Goal: Transaction & Acquisition: Purchase product/service

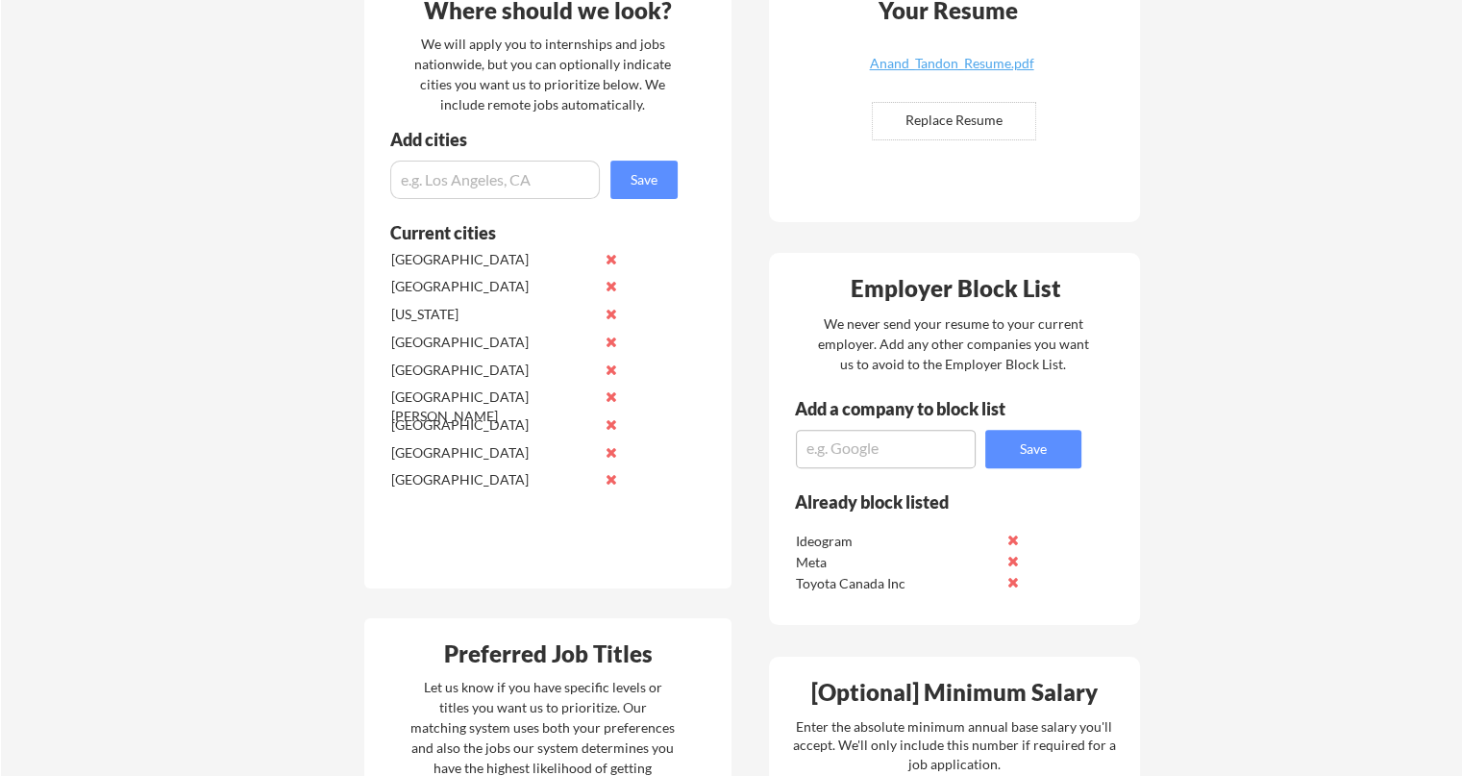
scroll to position [504, 0]
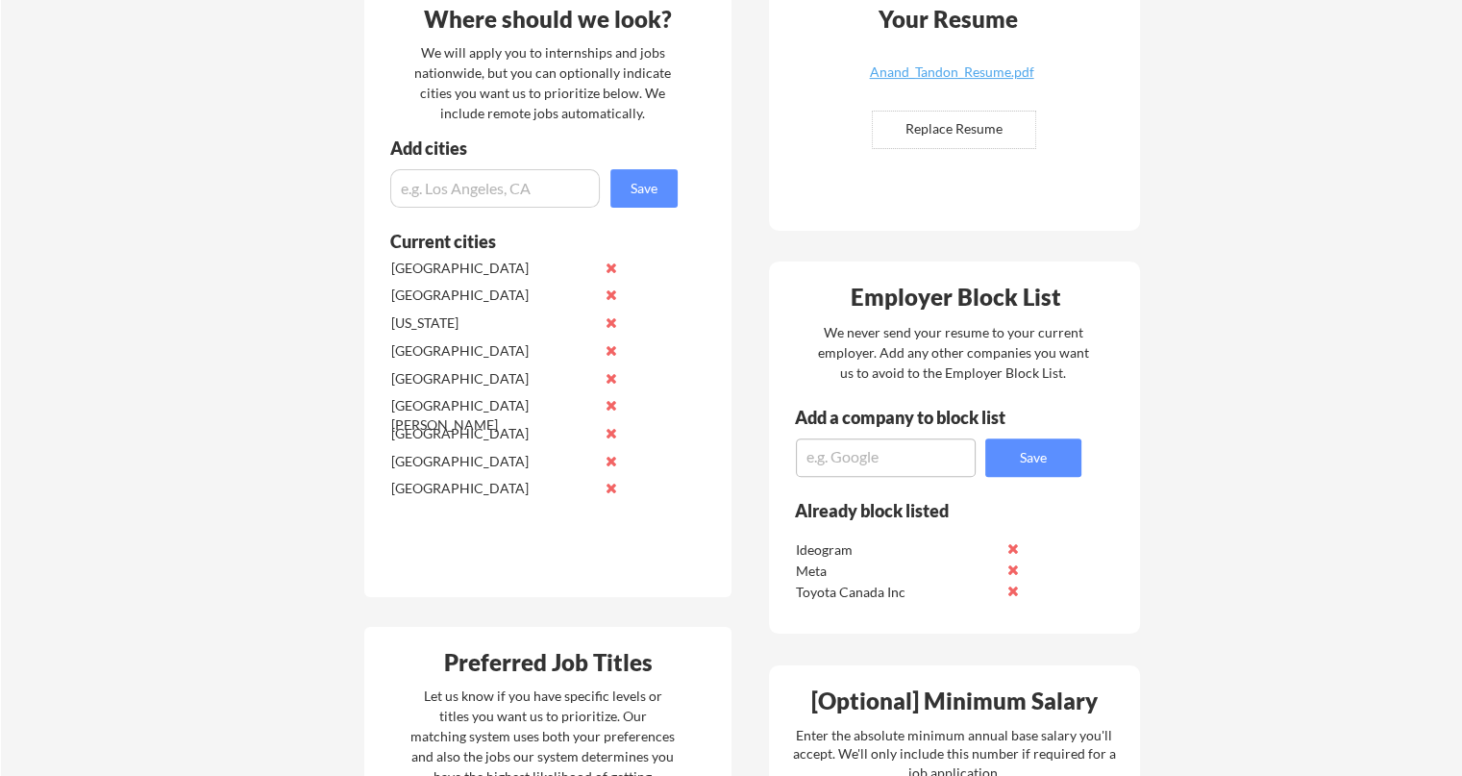
click at [832, 454] on textarea at bounding box center [886, 457] width 180 height 38
type textarea "Unto Labs"
click at [1031, 464] on button "Save" at bounding box center [1033, 457] width 96 height 38
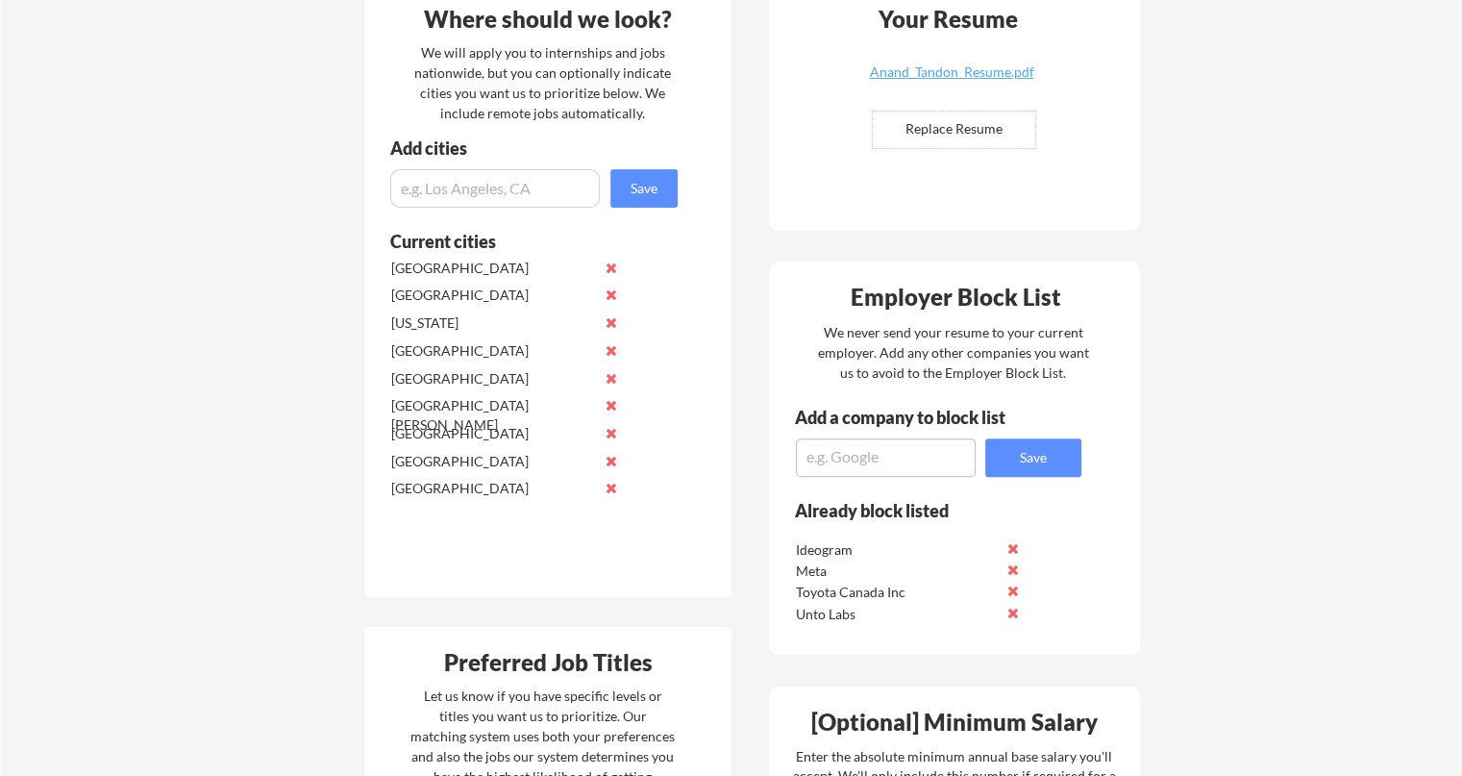
click at [934, 459] on textarea at bounding box center [886, 457] width 180 height 38
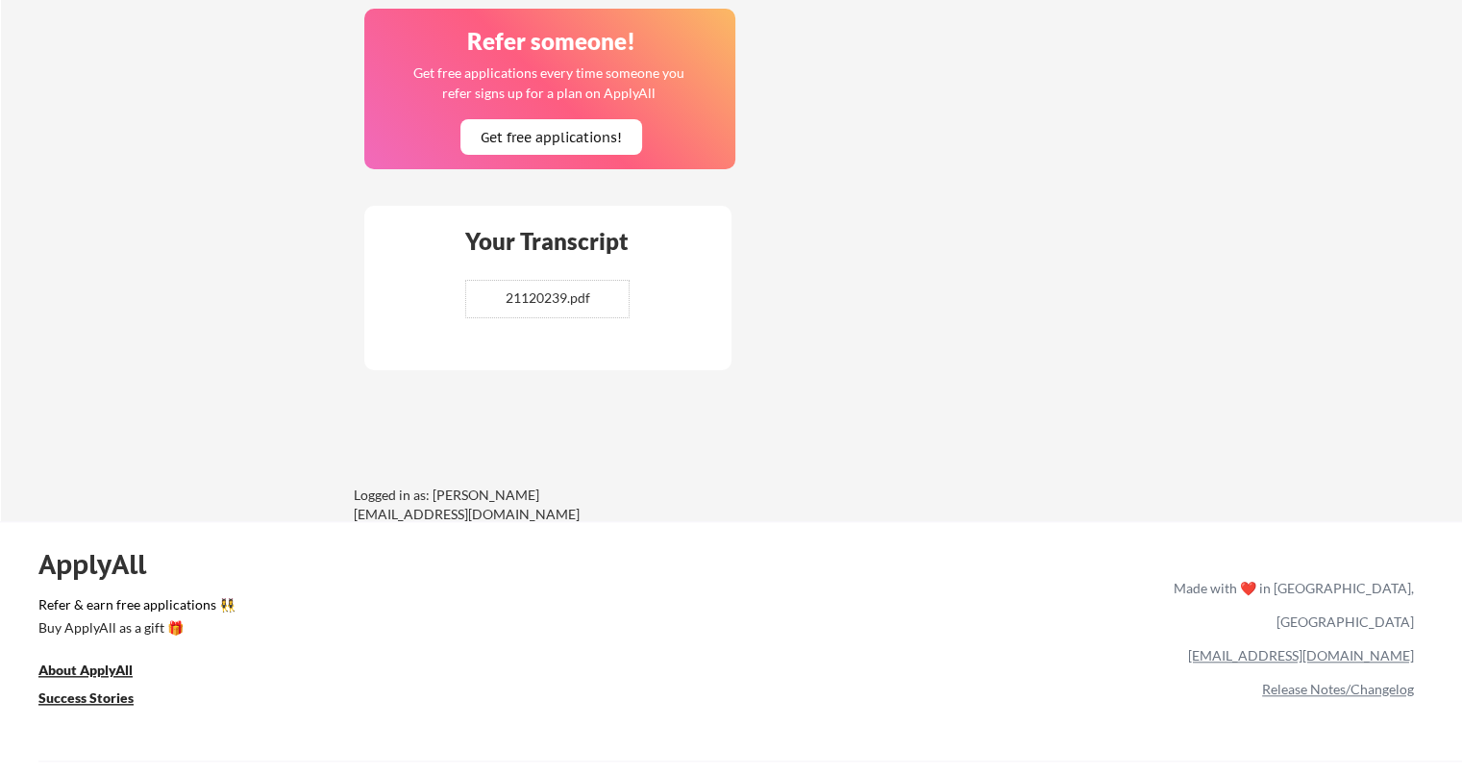
scroll to position [1680, 0]
click at [122, 633] on div "Buy ApplyAll as a gift 🎁" at bounding box center [134, 626] width 192 height 13
